Goal: Information Seeking & Learning: Learn about a topic

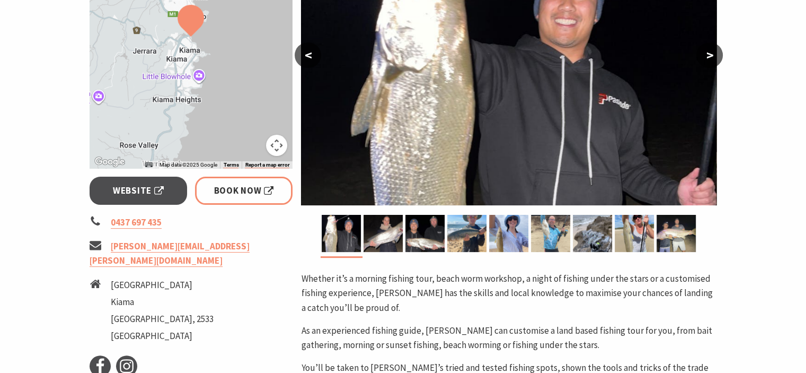
scroll to position [212, 0]
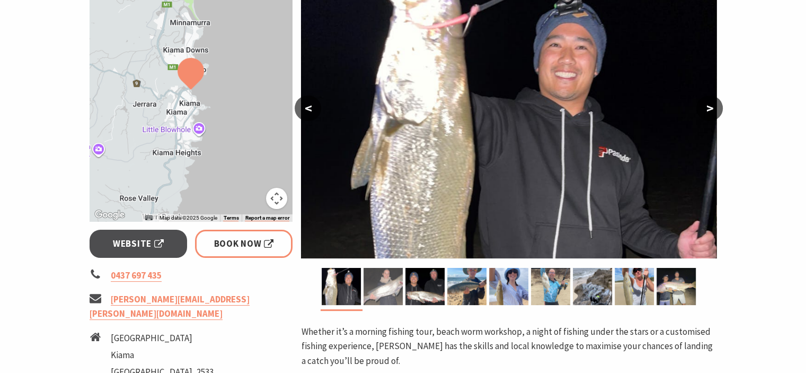
click at [391, 296] on img at bounding box center [383, 286] width 39 height 37
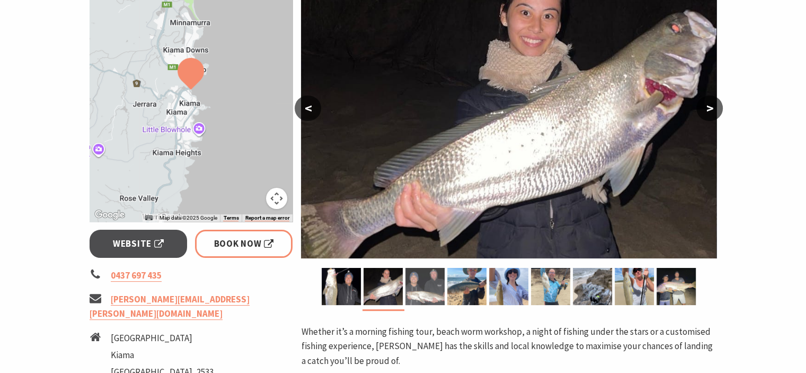
click at [431, 294] on img at bounding box center [424, 286] width 39 height 37
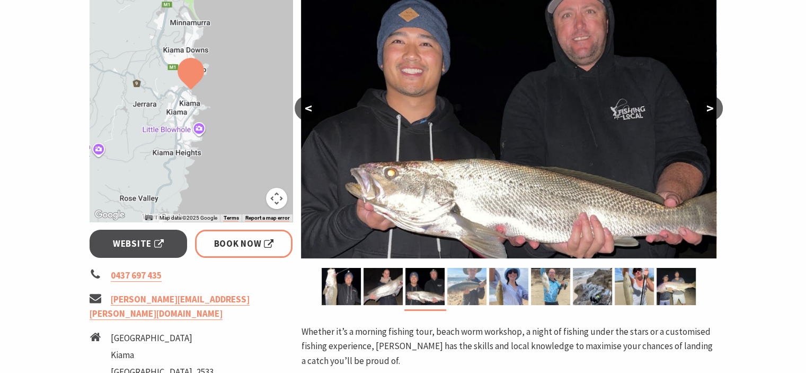
click at [460, 290] on img at bounding box center [466, 286] width 39 height 37
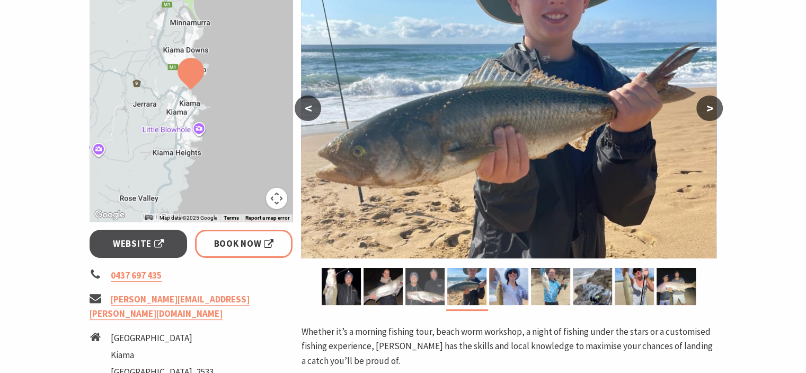
click at [433, 296] on img at bounding box center [424, 286] width 39 height 37
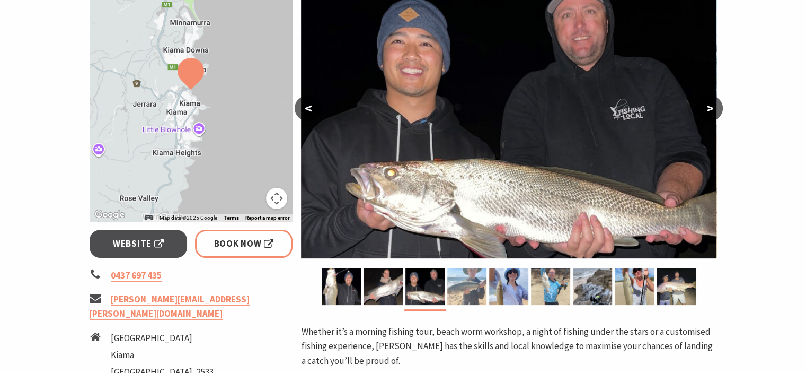
click at [473, 296] on img at bounding box center [466, 286] width 39 height 37
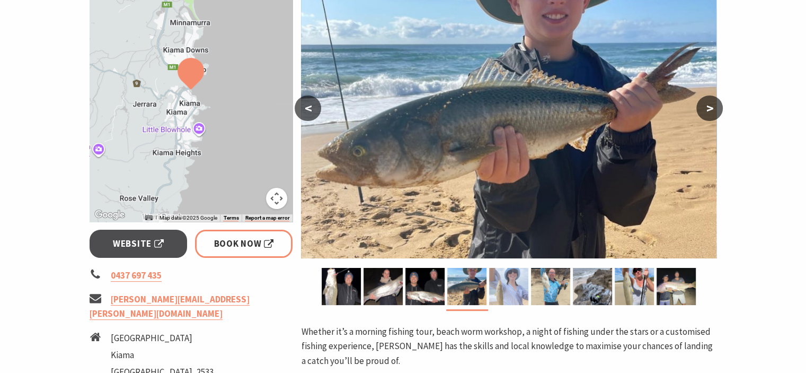
click at [505, 292] on img at bounding box center [508, 286] width 39 height 37
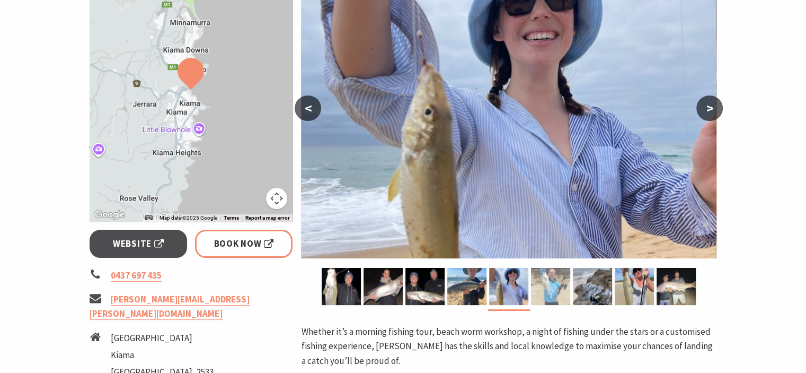
click at [543, 294] on img at bounding box center [550, 286] width 39 height 37
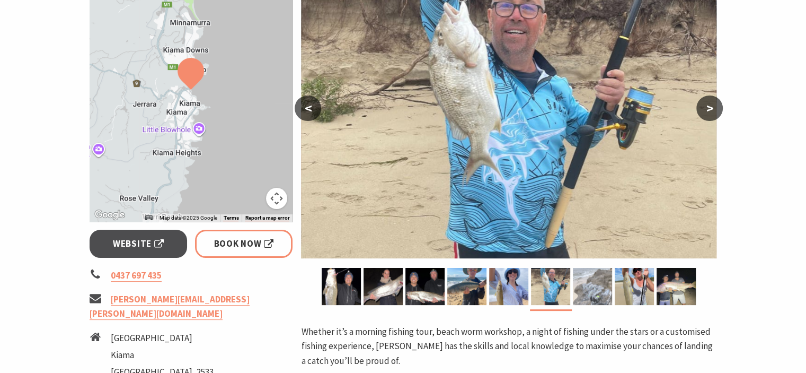
click at [582, 290] on img at bounding box center [592, 286] width 39 height 37
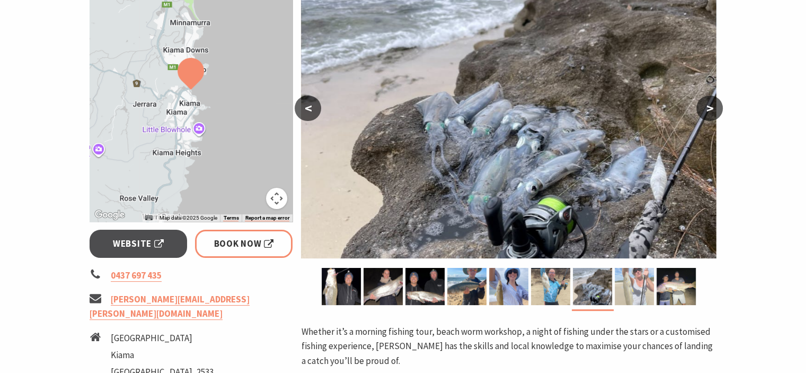
click at [632, 290] on img at bounding box center [634, 286] width 39 height 37
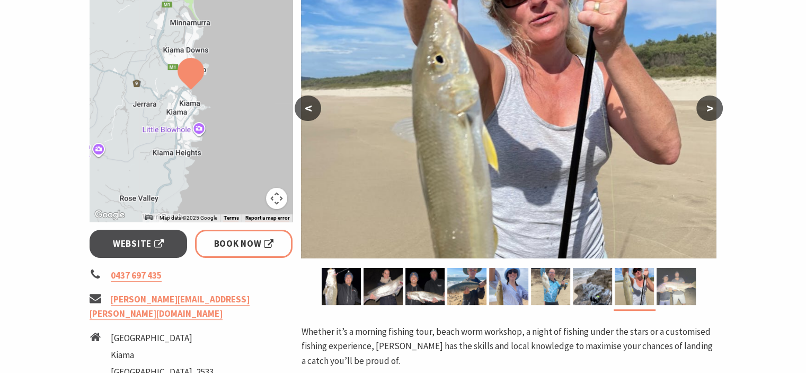
click at [669, 290] on img at bounding box center [676, 286] width 39 height 37
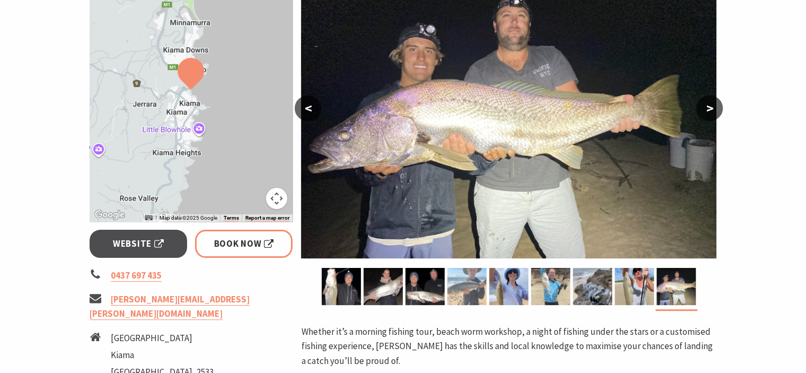
click at [458, 290] on img at bounding box center [466, 286] width 39 height 37
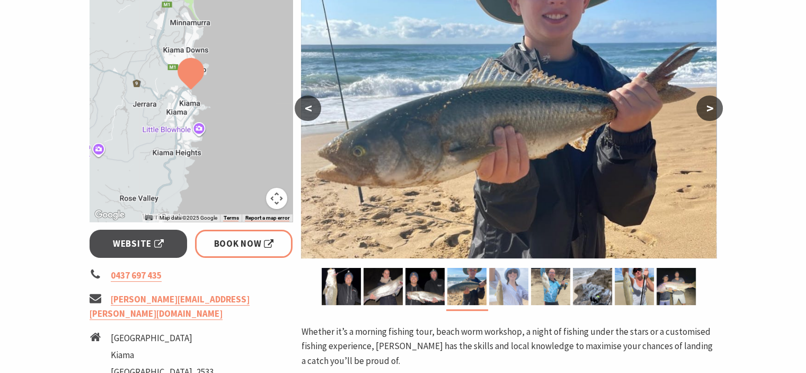
click at [515, 288] on img at bounding box center [508, 286] width 39 height 37
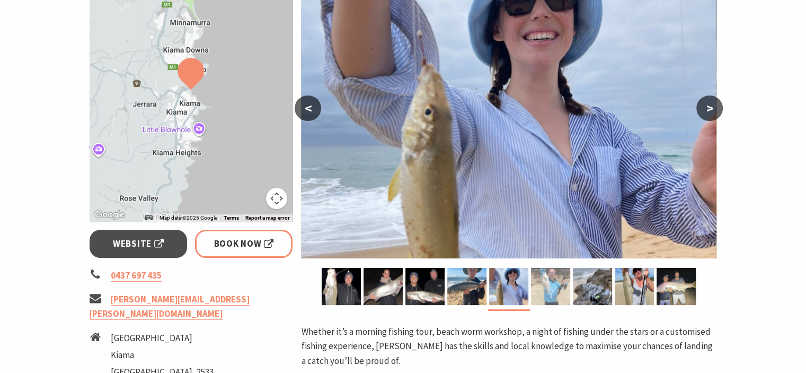
click at [541, 288] on img at bounding box center [550, 286] width 39 height 37
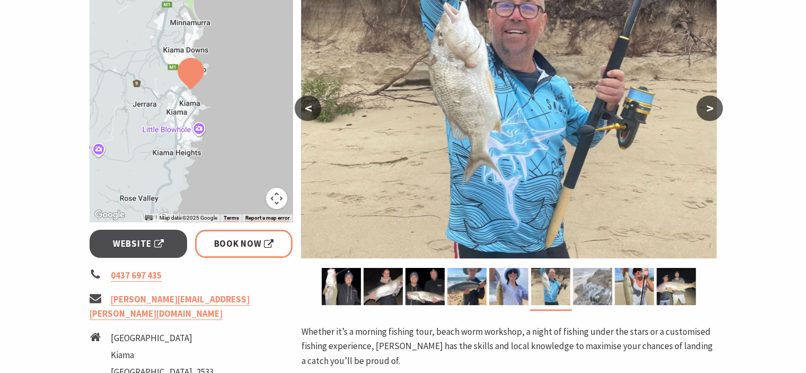
click at [586, 292] on img at bounding box center [592, 286] width 39 height 37
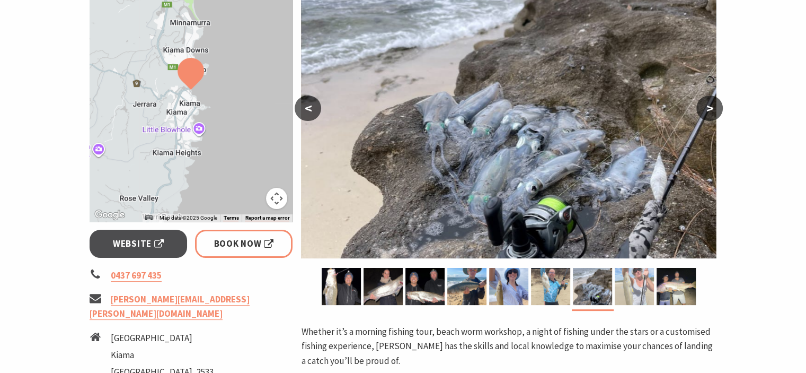
click at [628, 290] on img at bounding box center [634, 286] width 39 height 37
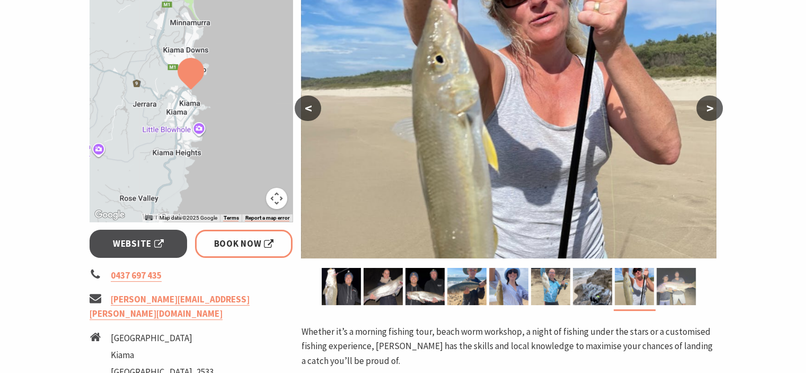
click at [672, 288] on img at bounding box center [676, 286] width 39 height 37
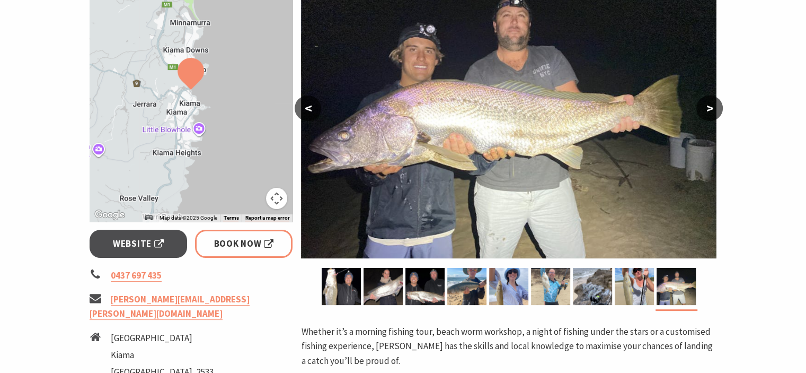
click at [715, 103] on button ">" at bounding box center [709, 107] width 27 height 25
click at [713, 107] on button ">" at bounding box center [709, 107] width 27 height 25
click at [310, 108] on button "<" at bounding box center [308, 107] width 27 height 25
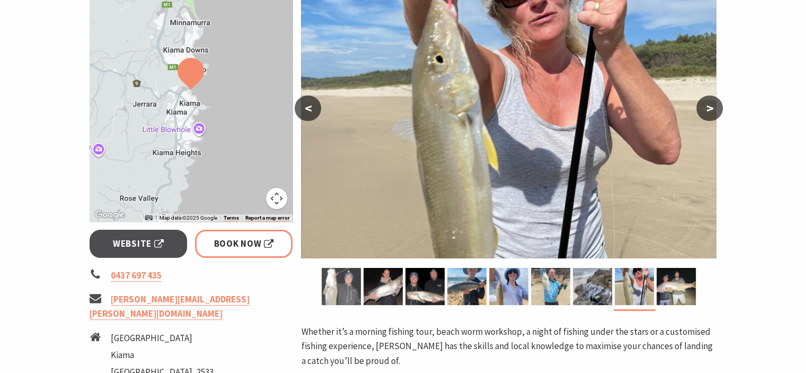
click at [347, 289] on img at bounding box center [341, 286] width 39 height 37
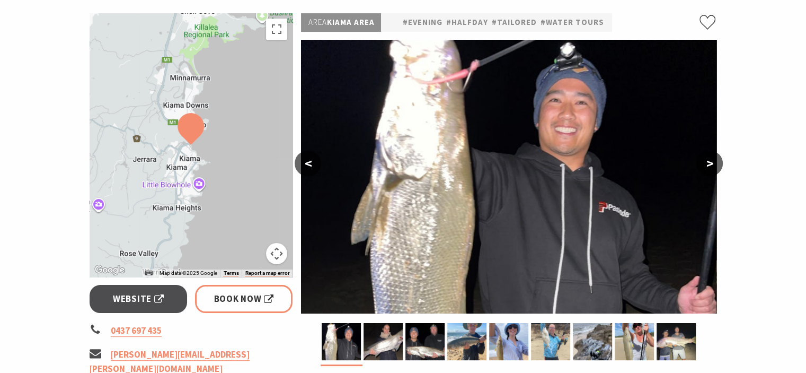
scroll to position [155, 0]
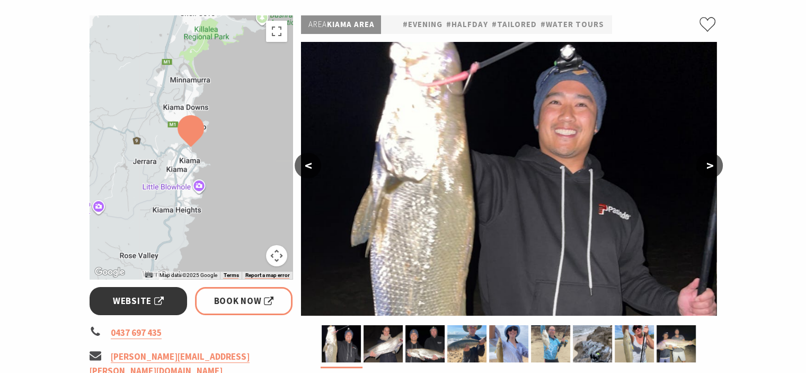
click at [140, 300] on span "Website" at bounding box center [138, 301] width 51 height 14
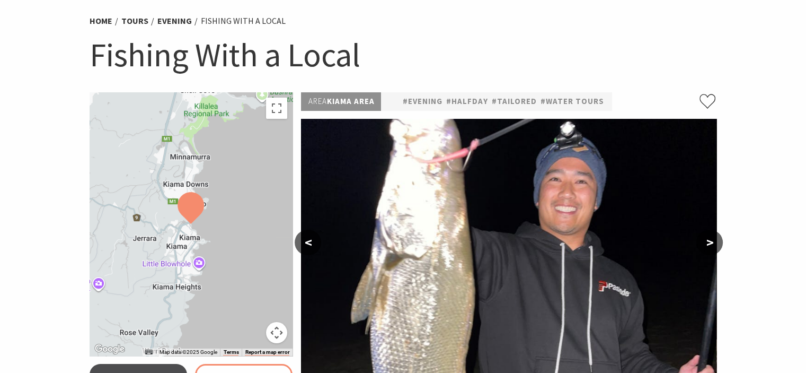
scroll to position [0, 0]
